Goal: Answer question/provide support: Share knowledge or assist other users

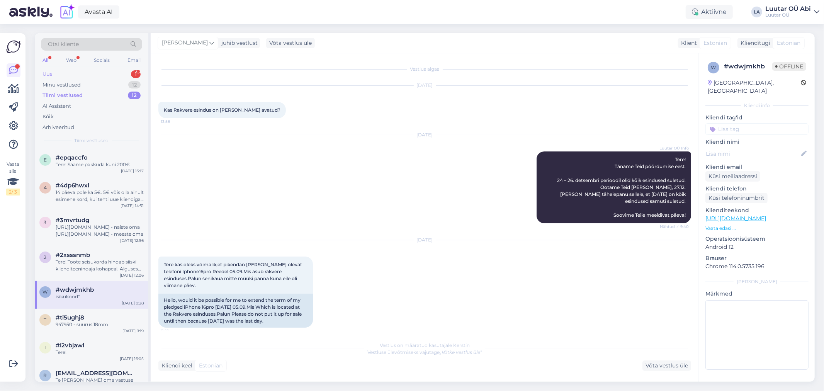
scroll to position [556, 0]
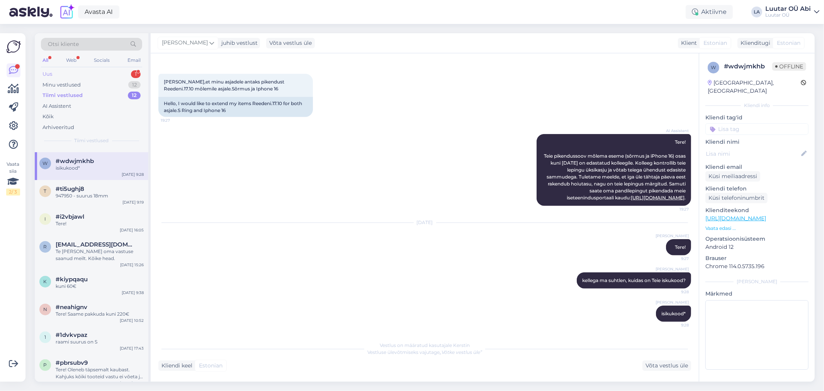
click at [118, 75] on div "Uus 1" at bounding box center [91, 74] width 101 height 11
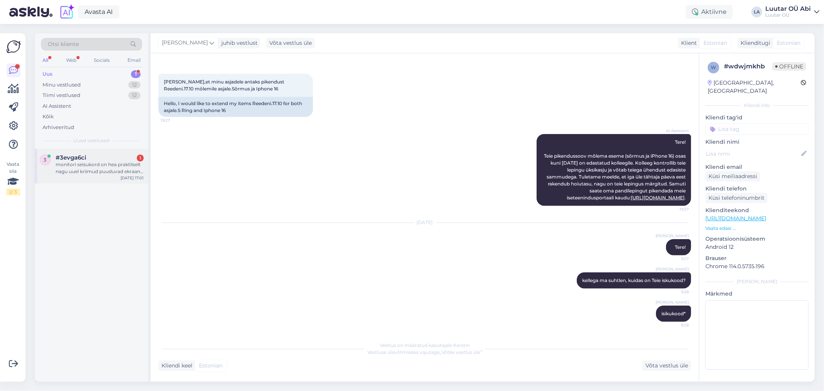
click at [112, 175] on div "3 #3evga6ci 1 monitori seisukord on hea praktilselt nagu uuel kriimud puuduvad …" at bounding box center [92, 166] width 114 height 35
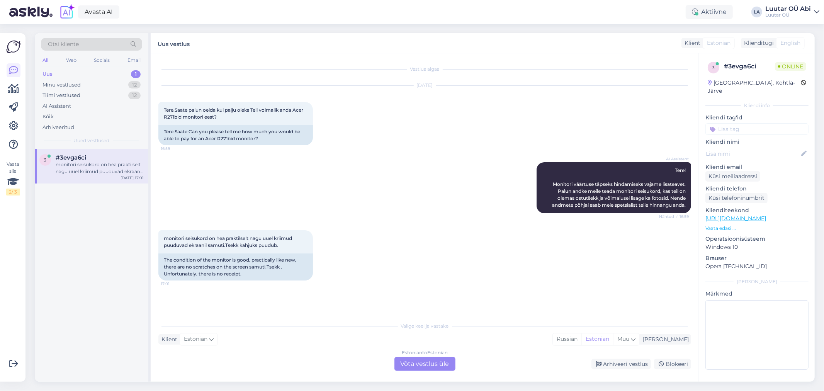
click at [343, 202] on div "AI Assistent Tere! Monitori väärtuse täpseks hindamiseks vajame lisateavet. Pal…" at bounding box center [424, 188] width 533 height 68
click at [283, 186] on div "AI Assistent Tere! Monitori väärtuse täpseks hindamiseks vajame lisateavet. Pal…" at bounding box center [424, 188] width 533 height 68
drag, startPoint x: 296, startPoint y: 110, endPoint x: 305, endPoint y: 115, distance: 10.2
click at [305, 115] on div "Tere.Saate palun oelda kui palju oleks Teil voimalik anda Acer R271bid monitori…" at bounding box center [235, 113] width 155 height 23
copy span "Acer R271bid monitori eest?"
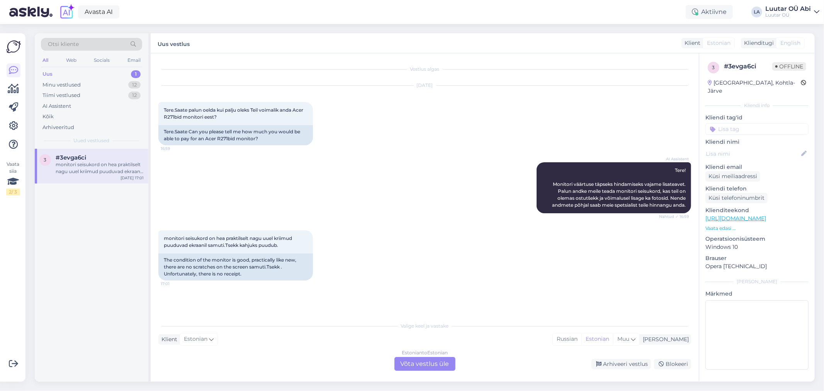
click at [410, 358] on div "Estonian to Estonian Võta vestlus üle" at bounding box center [425, 364] width 61 height 14
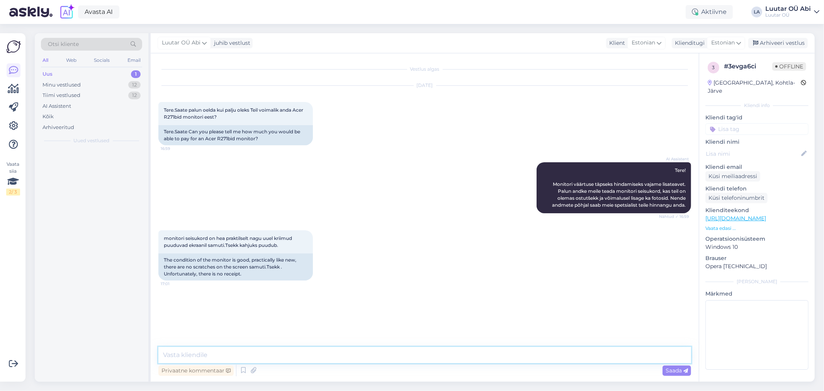
click at [362, 352] on textarea at bounding box center [424, 355] width 533 height 16
type textarea "kui LTE siis kuni 50€"
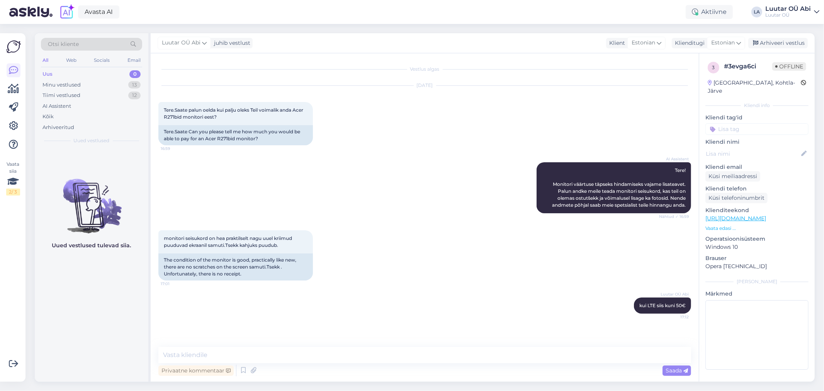
click at [393, 160] on div "AI Assistent Tere! Monitori väärtuse täpseks hindamiseks vajame lisateavet. Pal…" at bounding box center [424, 188] width 533 height 68
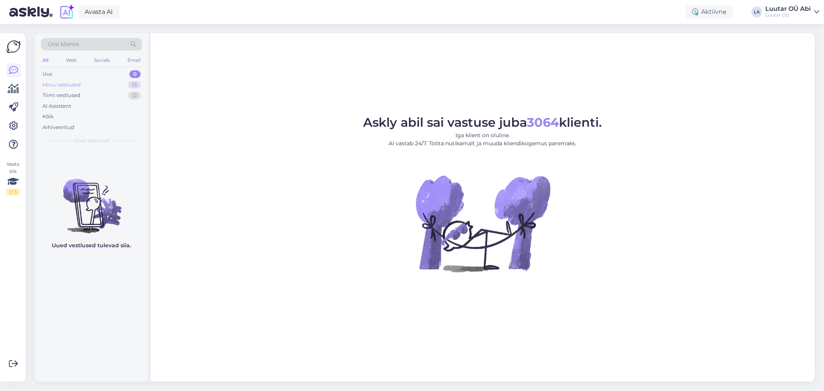
click at [107, 82] on div "Minu vestlused 13" at bounding box center [91, 85] width 101 height 11
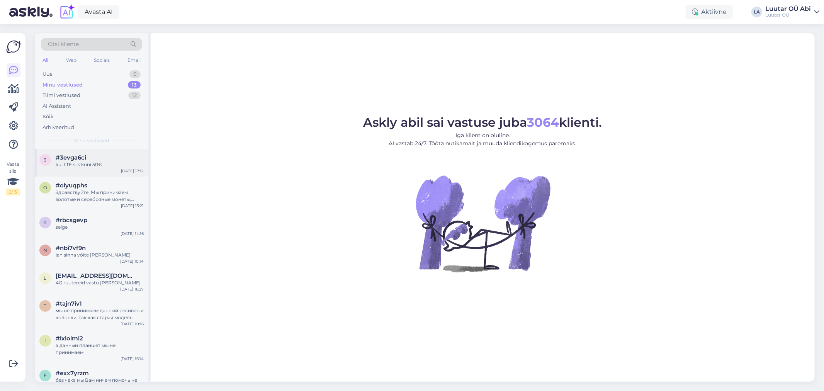
click at [109, 162] on div "kui LTE siis kuni 50€" at bounding box center [100, 164] width 88 height 7
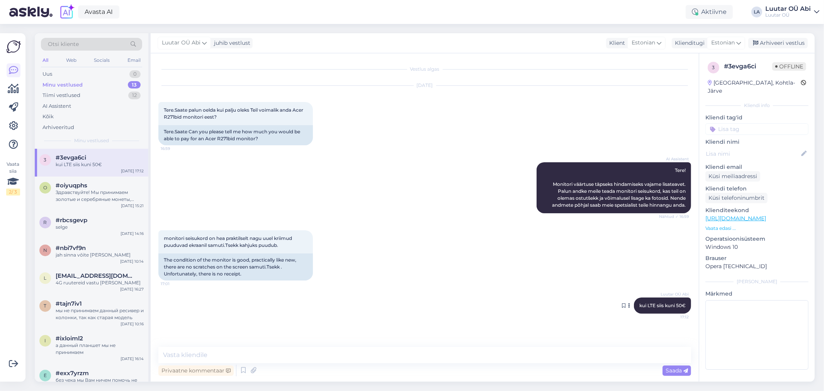
click at [629, 305] on icon at bounding box center [630, 305] width 2 height 5
click at [595, 297] on div "Luutar OÜ Abi kui LTE siis kuni 50€ 17:12 Translate to: Russian Translate to: E…" at bounding box center [424, 305] width 533 height 33
click at [623, 305] on icon at bounding box center [623, 305] width 3 height 5
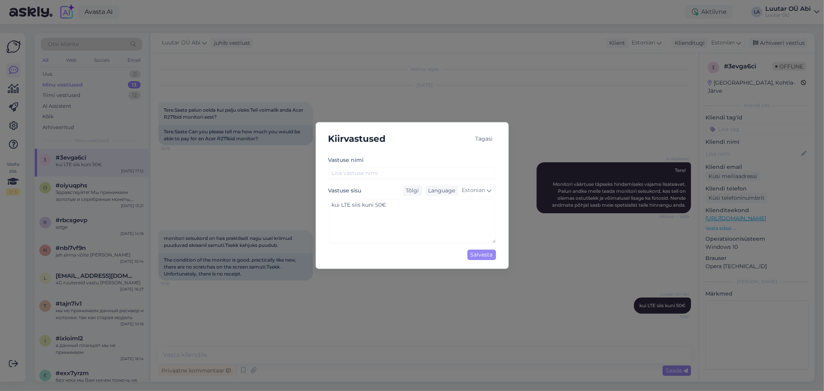
click at [488, 136] on div "Tagasi" at bounding box center [485, 139] width 24 height 10
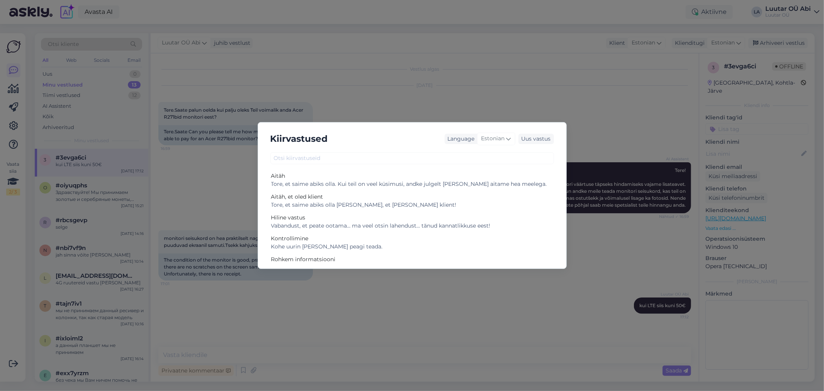
click at [573, 265] on div "Kiirvastused Language Estonian Uus vastus Aitäh Tore, et saime abiks olla. Kui …" at bounding box center [412, 195] width 824 height 391
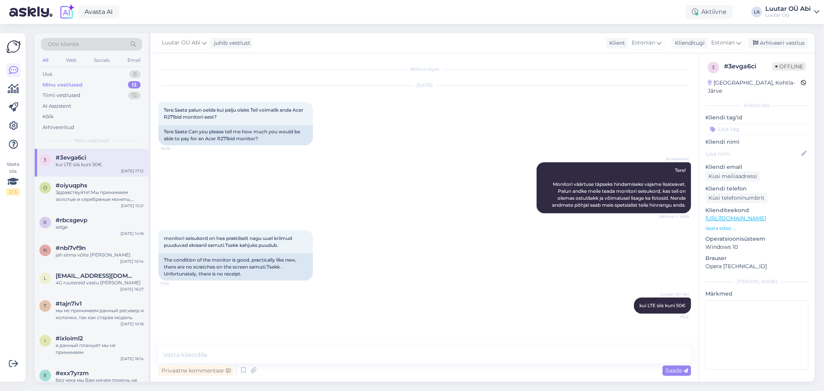
drag, startPoint x: 680, startPoint y: 302, endPoint x: 650, endPoint y: 347, distance: 54.2
drag, startPoint x: 650, startPoint y: 347, endPoint x: 638, endPoint y: 305, distance: 42.8
click at [640, 305] on span "kui LTE siis kuni 50€" at bounding box center [663, 306] width 46 height 6
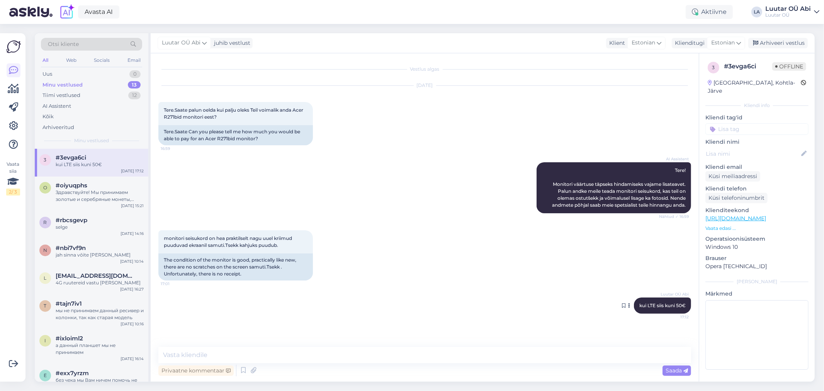
click at [648, 303] on span "kui LTE siis kuni 50€" at bounding box center [663, 306] width 46 height 6
click at [667, 301] on div "Luutar OÜ Abi kui LTE siis kuni 50€ 17:12" at bounding box center [662, 306] width 57 height 16
click at [675, 301] on div "Luutar OÜ Abi kui LTE siis kuni 50€ 17:12" at bounding box center [662, 306] width 57 height 16
click at [681, 303] on span "kui LTE siis kuni 50€" at bounding box center [663, 306] width 46 height 6
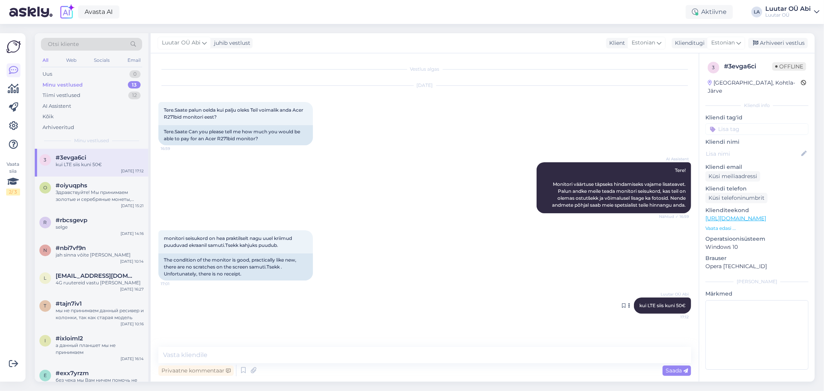
click at [687, 303] on div "Luutar OÜ Abi kui LTE siis kuni 50€ 17:12" at bounding box center [662, 306] width 57 height 16
click at [685, 305] on span "kui LTE siis kuni 50€" at bounding box center [663, 306] width 46 height 6
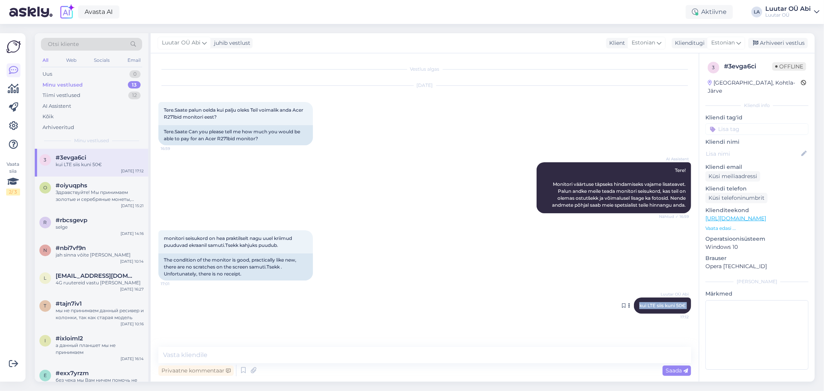
click at [628, 305] on button at bounding box center [629, 305] width 5 height 7
click at [640, 303] on span "kui LTE siis kuni 50€" at bounding box center [663, 306] width 46 height 6
click at [623, 306] on icon at bounding box center [623, 305] width 3 height 5
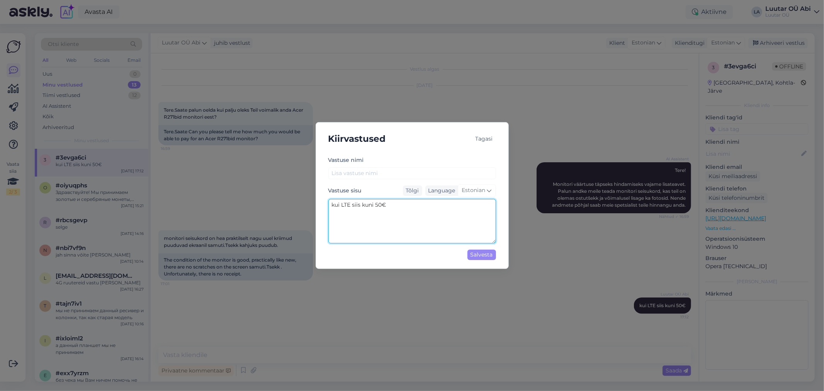
click at [378, 223] on textarea "kui LTE siis kuni 50€" at bounding box center [412, 221] width 168 height 44
click at [479, 137] on div "Tagasi" at bounding box center [485, 139] width 24 height 10
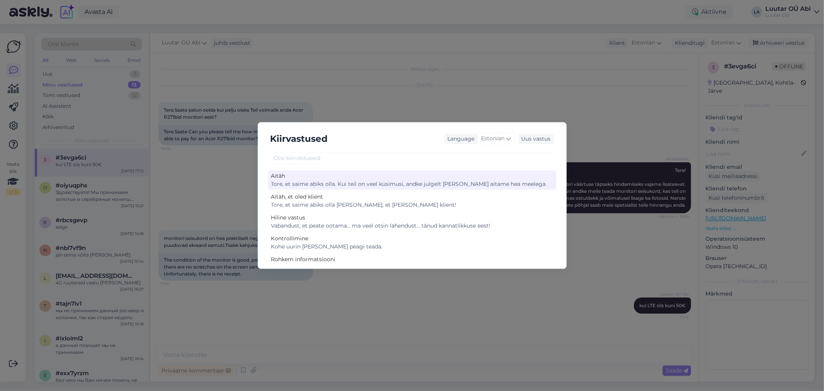
click at [509, 185] on div "Tore, et saime abiks olla. Kui teil on veel küsimusi, andke julgelt [PERSON_NAM…" at bounding box center [412, 184] width 282 height 8
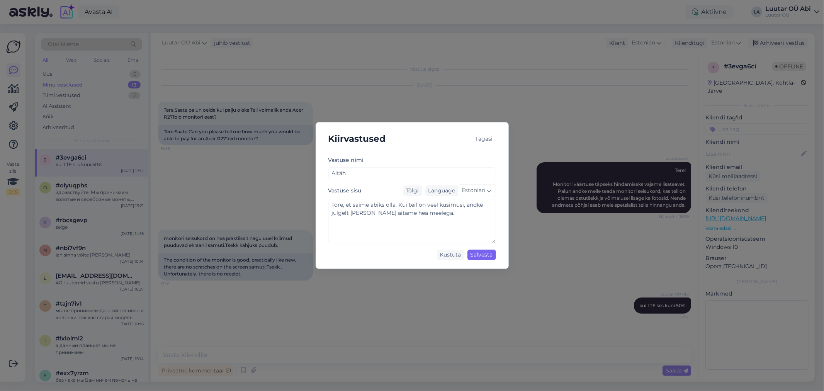
click at [493, 256] on div "Salvesta" at bounding box center [482, 255] width 29 height 10
click at [491, 256] on div "Salvesta" at bounding box center [482, 255] width 29 height 10
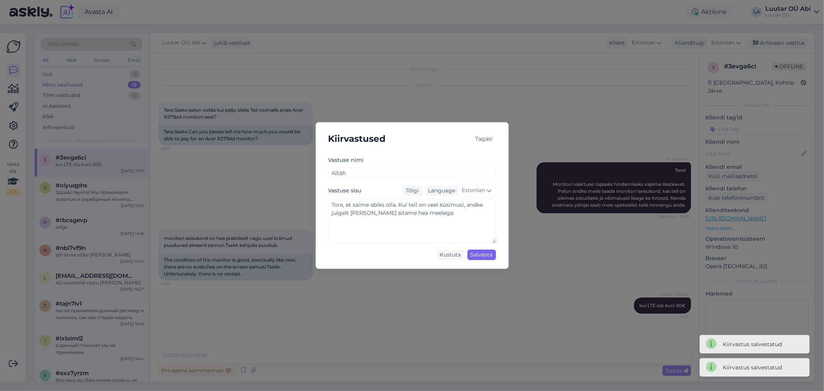
click at [488, 256] on div "Salvesta" at bounding box center [482, 255] width 29 height 10
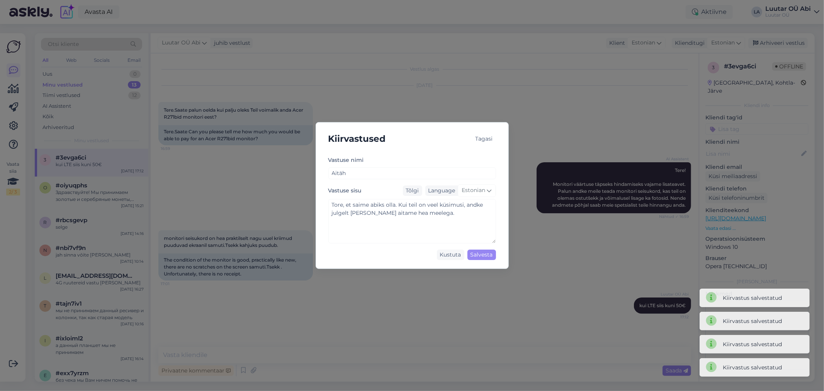
click at [485, 140] on div "Tagasi" at bounding box center [485, 139] width 24 height 10
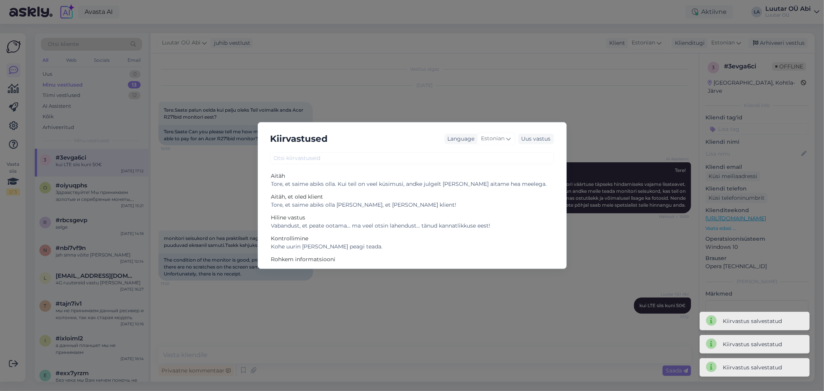
click at [593, 279] on div "Kiirvastused Language Estonian Uus vastus Aitäh Tore, et saime abiks olla. Kui …" at bounding box center [412, 195] width 824 height 391
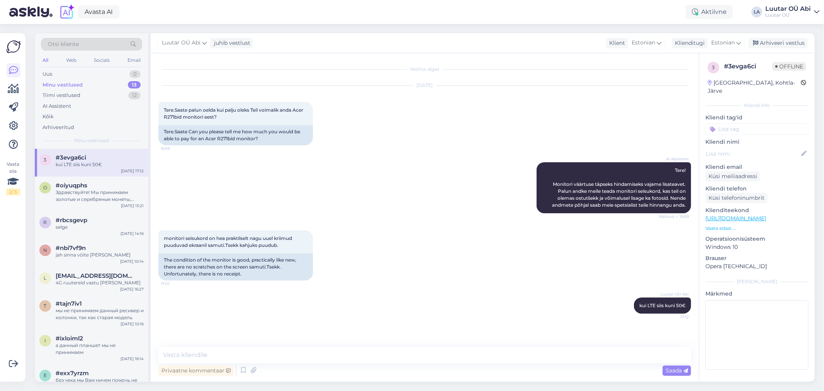
drag, startPoint x: 654, startPoint y: 303, endPoint x: 568, endPoint y: 326, distance: 88.8
click at [568, 326] on div "Vestlus algas [DATE] Tere.Saate palun oelda kui palju oleks Teil voimalik anda …" at bounding box center [428, 200] width 540 height 279
drag, startPoint x: 657, startPoint y: 303, endPoint x: 644, endPoint y: 303, distance: 13.1
click at [644, 303] on span "kui LTE siis kuni 50€" at bounding box center [663, 306] width 46 height 6
click at [628, 304] on button at bounding box center [629, 305] width 5 height 7
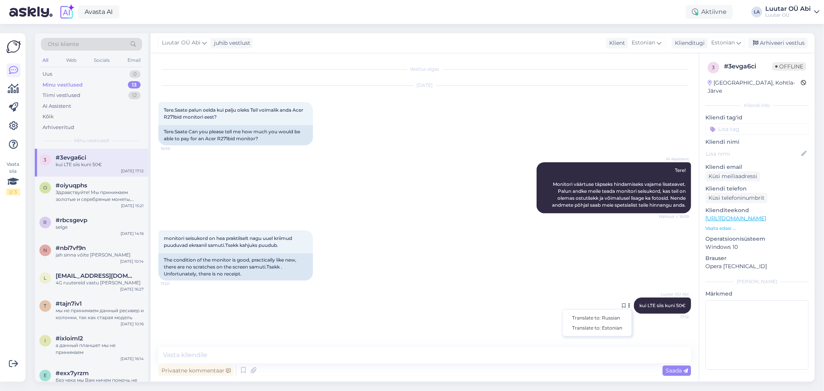
click at [587, 262] on div "monitori seisukord on hea praktilselt nagu uuel kriimud puuduvad ekraanil samut…" at bounding box center [424, 255] width 533 height 67
drag, startPoint x: 681, startPoint y: 303, endPoint x: 686, endPoint y: 302, distance: 4.7
click at [684, 302] on div "Luutar OÜ Abi kui LTE siis kuni 50€ 17:12" at bounding box center [662, 306] width 57 height 16
click at [689, 303] on div "Luutar OÜ Abi kui LTE siis kuni 50€ 17:12" at bounding box center [662, 306] width 57 height 16
click at [419, 214] on div "AI Assistent Tere! Monitori väärtuse täpseks hindamiseks vajame lisateavet. Pal…" at bounding box center [424, 188] width 533 height 68
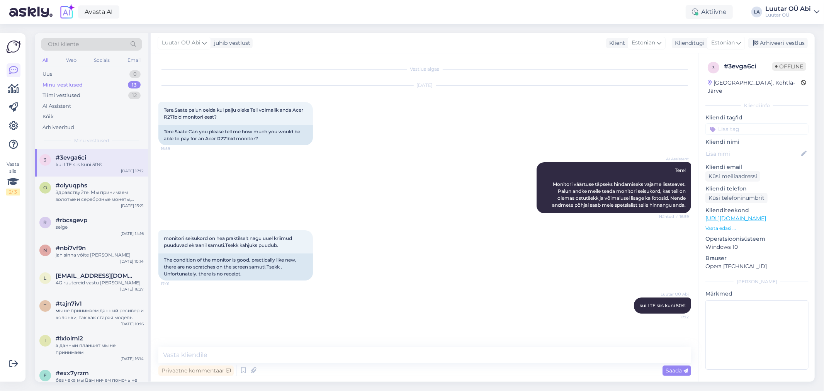
click at [345, 210] on div "AI Assistent Tere! Monitori väärtuse täpseks hindamiseks vajame lisateavet. Pal…" at bounding box center [424, 188] width 533 height 68
click at [627, 304] on button at bounding box center [629, 305] width 5 height 7
click at [573, 307] on div "Luutar OÜ Abi kui LTE siis kuni 50€ 17:12 Translate to: Russian Translate to: E…" at bounding box center [424, 305] width 533 height 33
click at [623, 305] on icon at bounding box center [623, 305] width 3 height 5
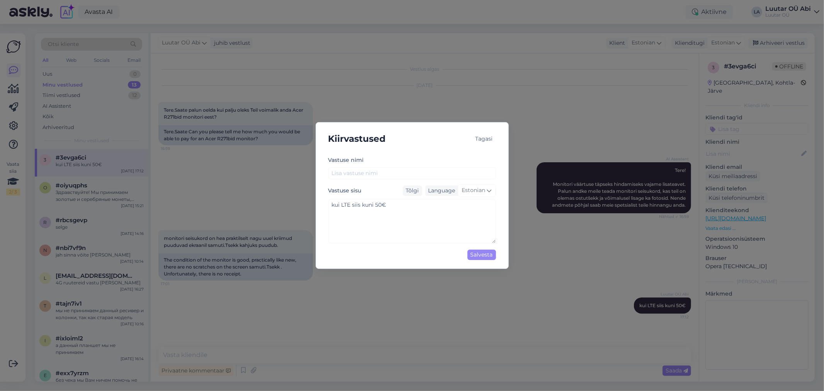
click at [468, 306] on div "Kiirvastused Tagasi Vastuse nimi Vastuse sisu Tõlgi Language Estonian kui LTE s…" at bounding box center [412, 195] width 824 height 391
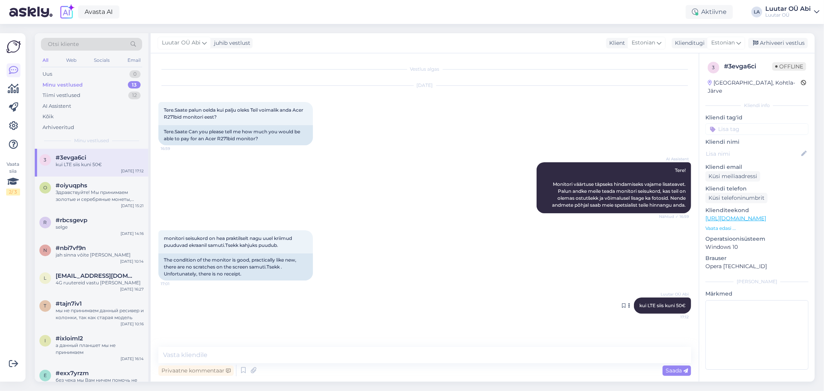
click at [643, 307] on span "kui LTE siis kuni 50€" at bounding box center [663, 306] width 46 height 6
click at [622, 303] on icon at bounding box center [623, 305] width 3 height 5
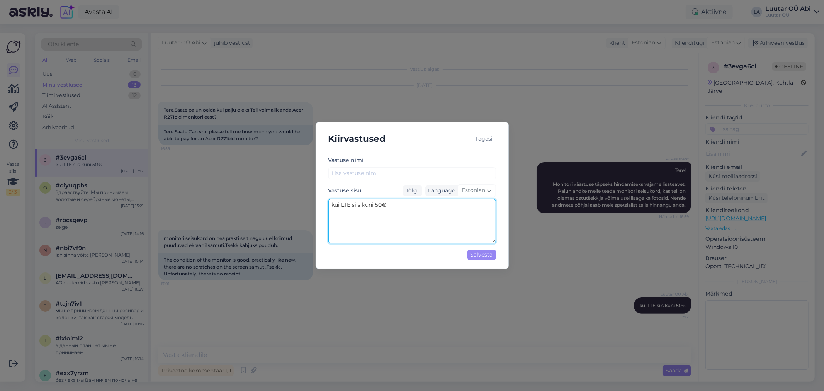
click at [381, 202] on textarea "kui LTE siis kuni 50€" at bounding box center [412, 221] width 168 height 44
type textarea "kui LTE siis kuni 30€"
click at [473, 253] on div "Salvesta" at bounding box center [482, 255] width 29 height 10
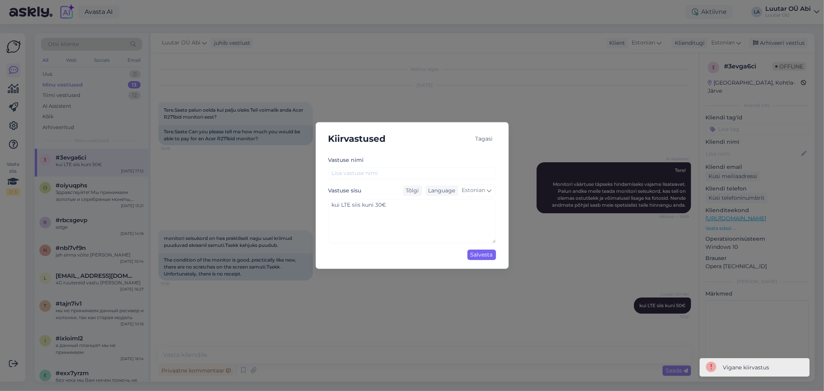
click at [473, 253] on div "Salvesta" at bounding box center [482, 255] width 29 height 10
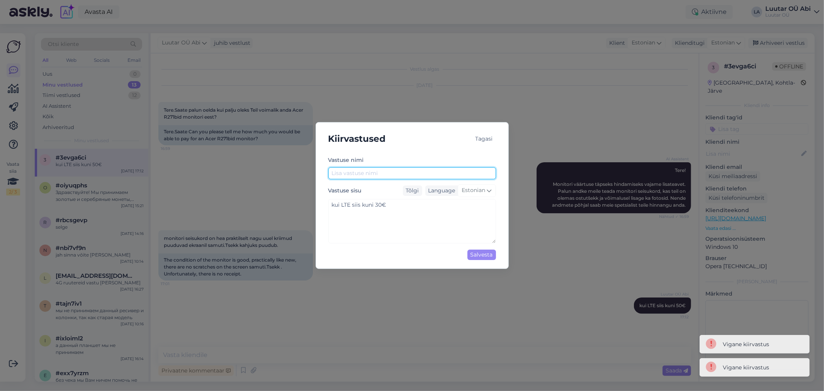
click at [372, 176] on input "text" at bounding box center [412, 173] width 168 height 12
click at [407, 188] on div "Tõlgi" at bounding box center [412, 190] width 19 height 10
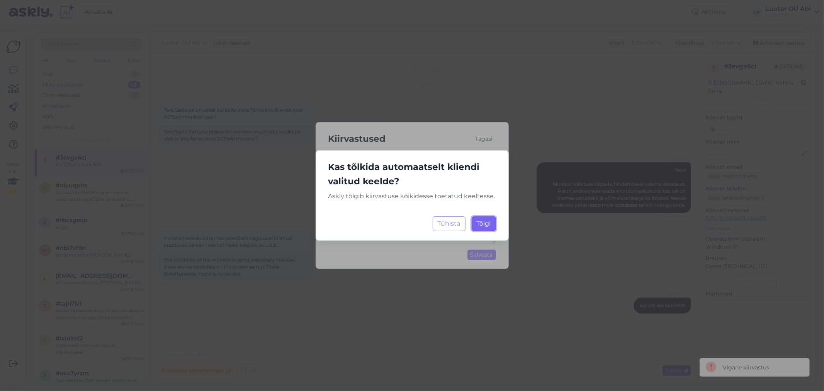
click at [486, 226] on span "Tõlgi" at bounding box center [484, 223] width 14 height 7
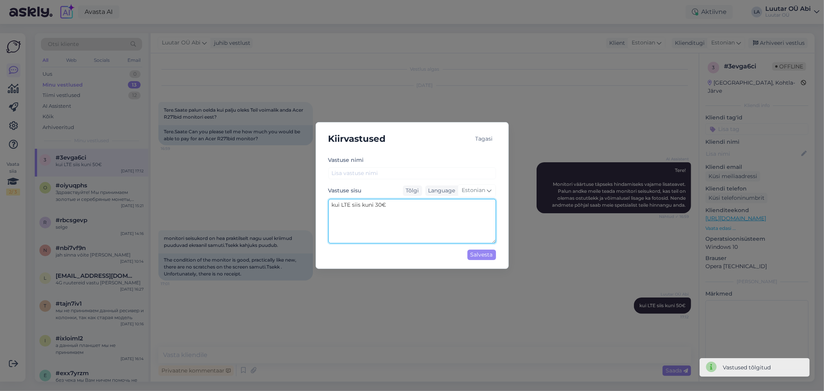
click at [434, 221] on textarea "kui LTE siis kuni 30€" at bounding box center [412, 221] width 168 height 44
click at [497, 268] on div "Kiirvastused Tagasi Vastuse nimi Vastuse sisu Tõlgi Language Estonian kui LTE s…" at bounding box center [412, 195] width 193 height 147
click at [486, 257] on div "Salvesta" at bounding box center [482, 255] width 29 height 10
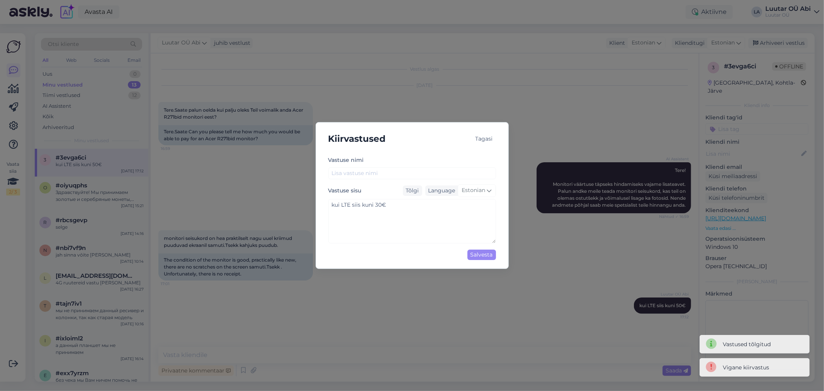
click at [488, 138] on div "Tagasi" at bounding box center [485, 139] width 24 height 10
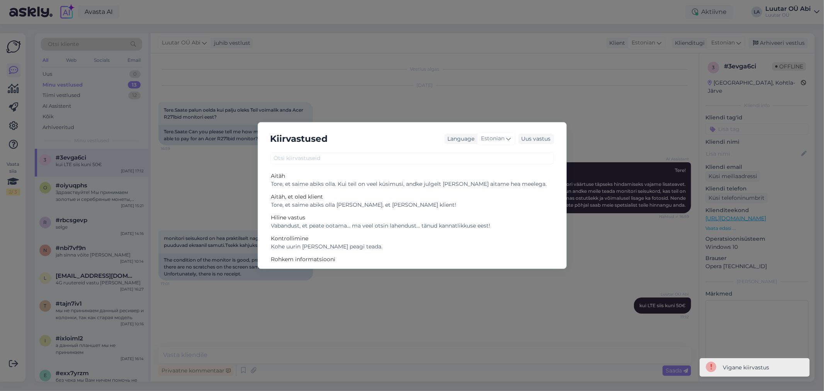
click at [596, 92] on div "Kiirvastused Language Estonian Uus vastus Aitäh Tore, et saime abiks olla. Kui …" at bounding box center [412, 195] width 824 height 391
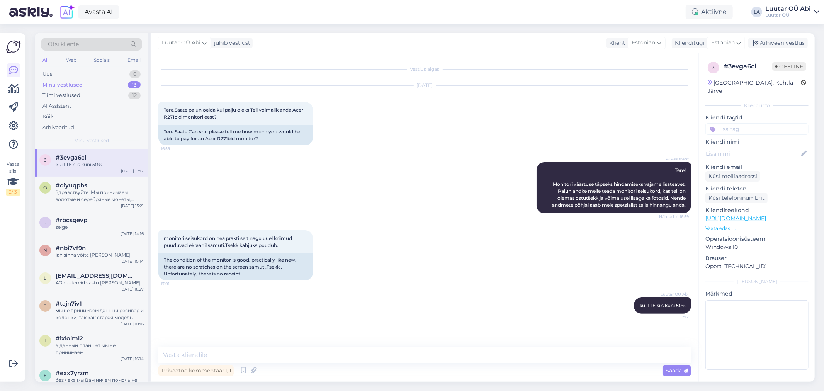
click at [788, 67] on span "Offline" at bounding box center [790, 66] width 34 height 9
